Goal: Task Accomplishment & Management: Manage account settings

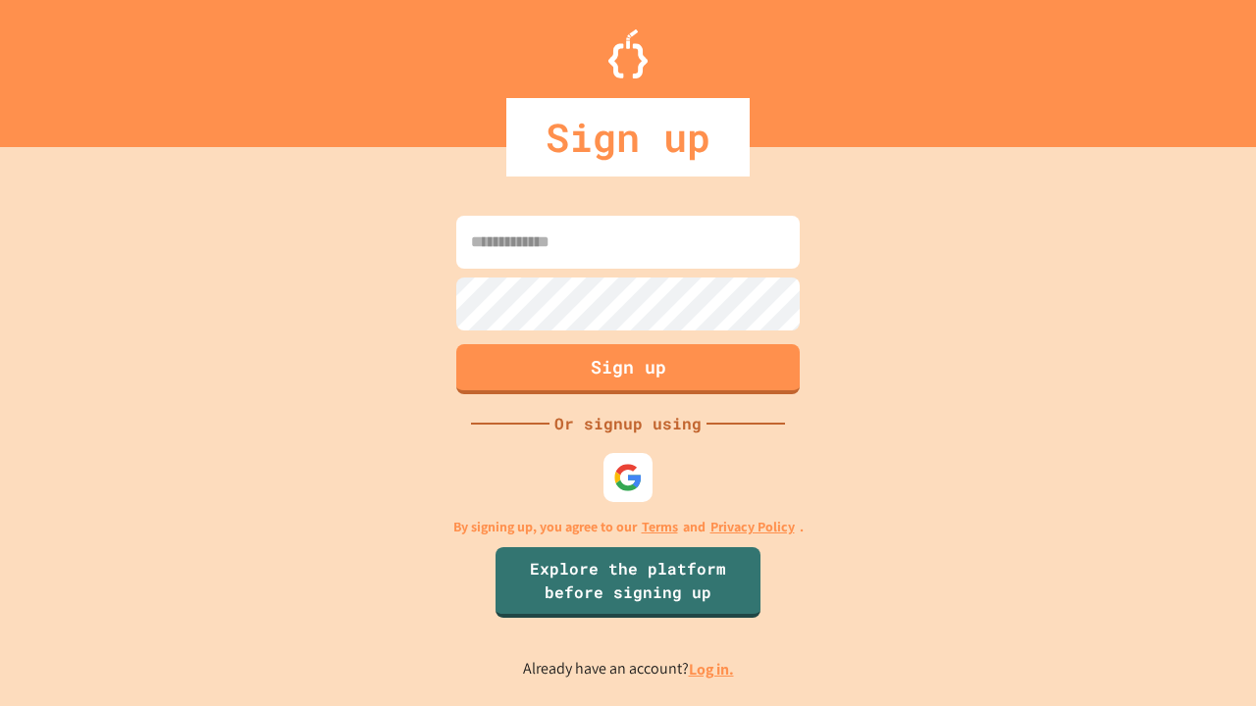
click at [712, 669] on link "Log in." at bounding box center [711, 669] width 45 height 21
